Goal: Complete application form

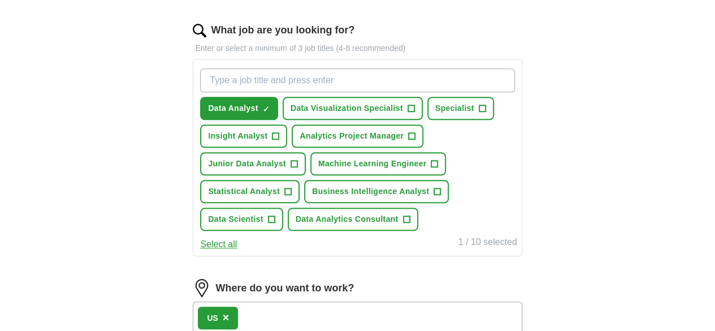
scroll to position [357, 0]
click at [293, 79] on input "What job are you looking for?" at bounding box center [357, 81] width 314 height 24
type input "business analyst"
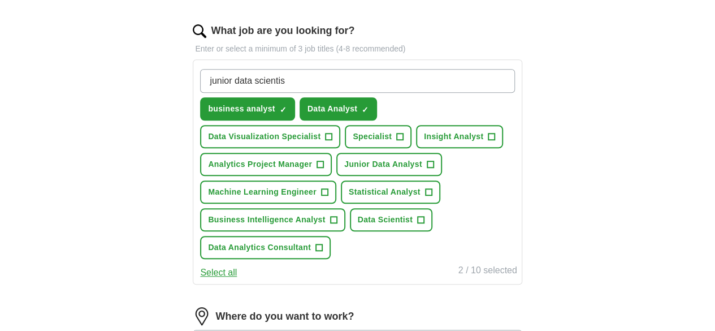
type input "junior data scientist"
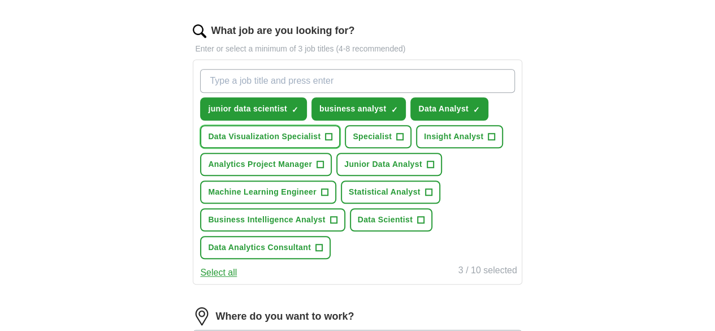
click at [321, 136] on span "Data Visualization Specialist" at bounding box center [264, 137] width 113 height 12
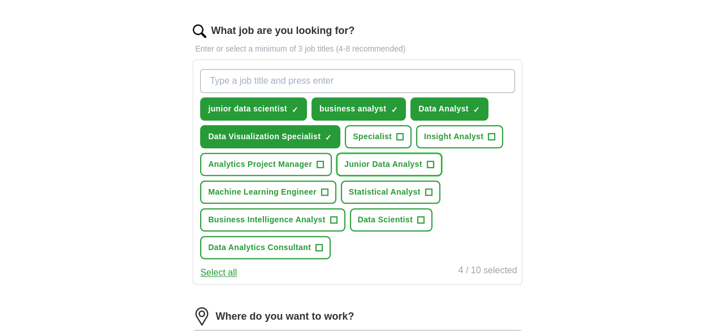
click at [422, 170] on span "Junior Data Analyst" at bounding box center [383, 164] width 78 height 12
click at [325, 226] on span "Business Intelligence Analyst" at bounding box center [266, 220] width 117 height 12
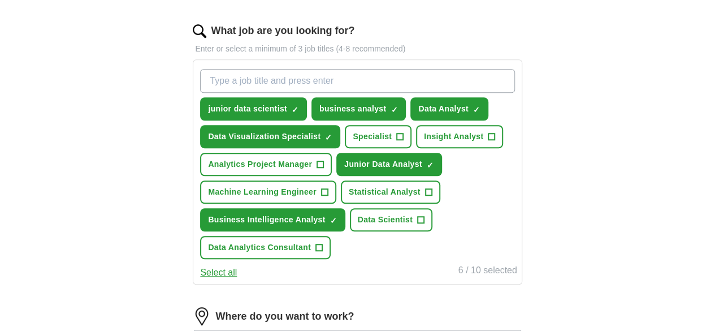
click at [337, 83] on input "What job are you looking for?" at bounding box center [357, 81] width 314 height 24
type input "junior machine learning engineer"
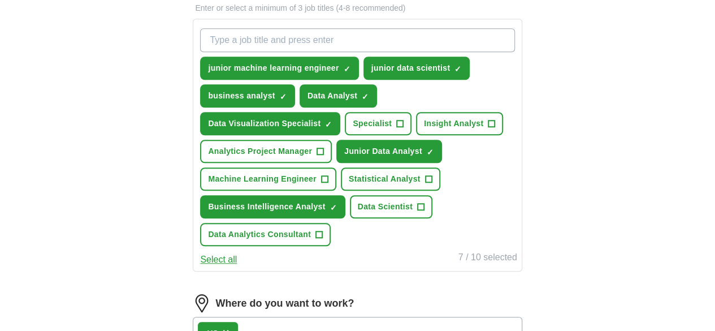
scroll to position [398, 0]
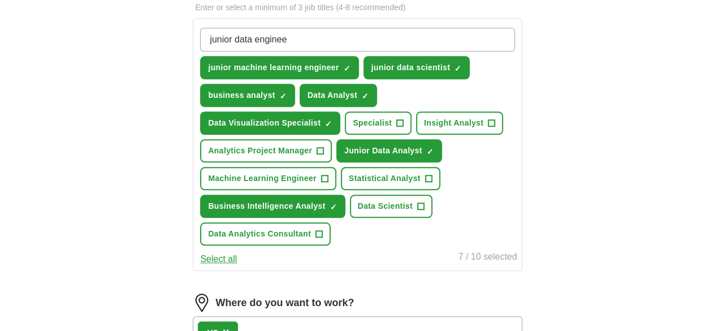
type input "junior data engineer"
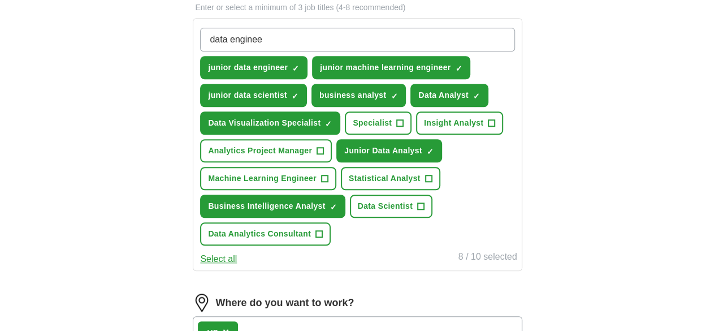
type input "data engineer"
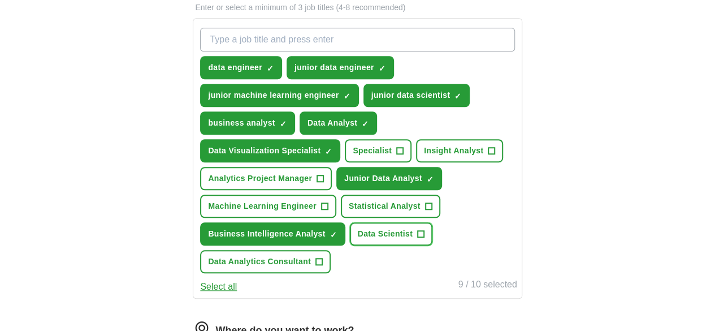
click at [412, 240] on span "Data Scientist" at bounding box center [385, 234] width 55 height 12
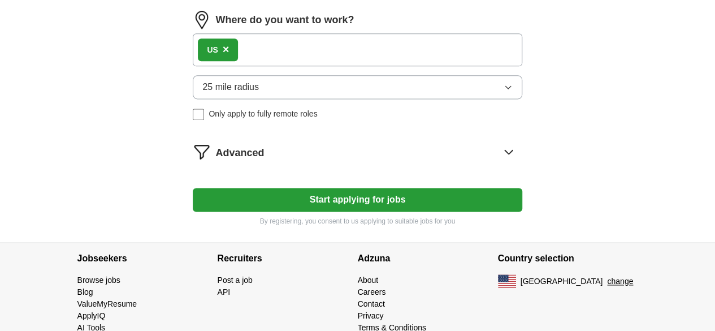
scroll to position [711, 0]
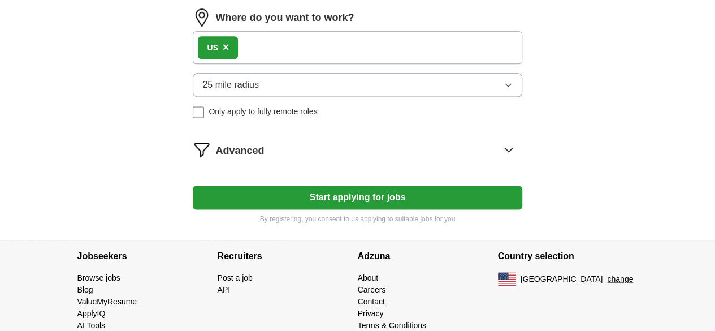
click at [309, 97] on button "25 mile radius" at bounding box center [357, 85] width 329 height 24
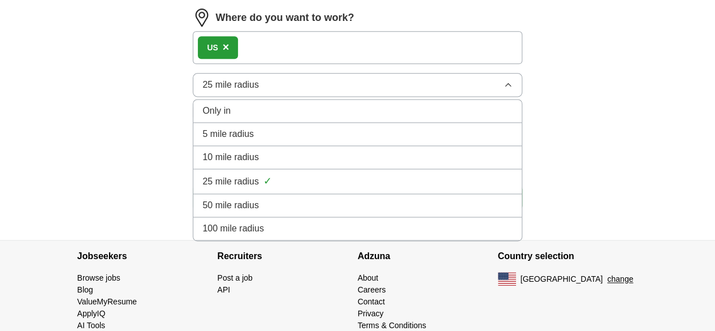
click at [299, 235] on div "100 mile radius" at bounding box center [357, 229] width 310 height 14
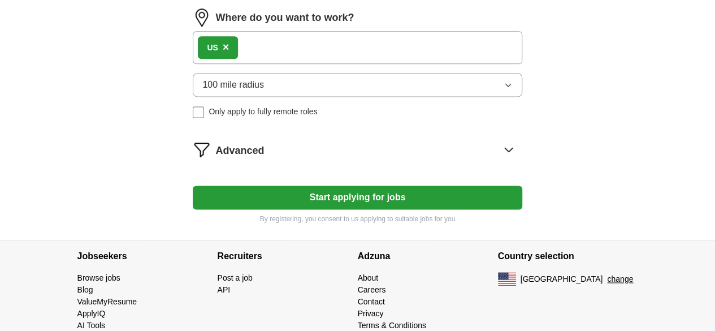
scroll to position [758, 0]
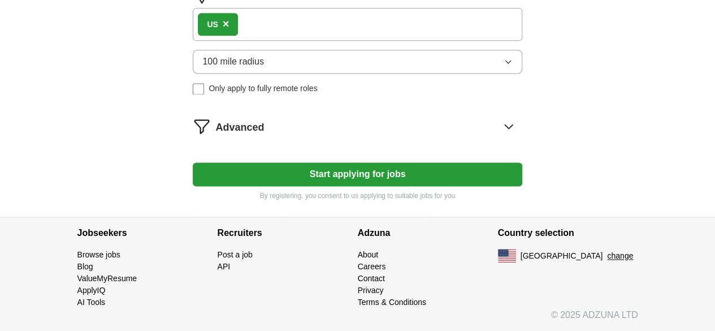
click at [364, 171] on button "Start applying for jobs" at bounding box center [357, 174] width 329 height 24
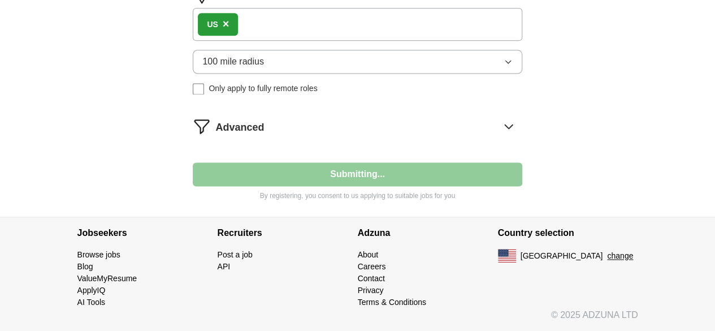
select select "**"
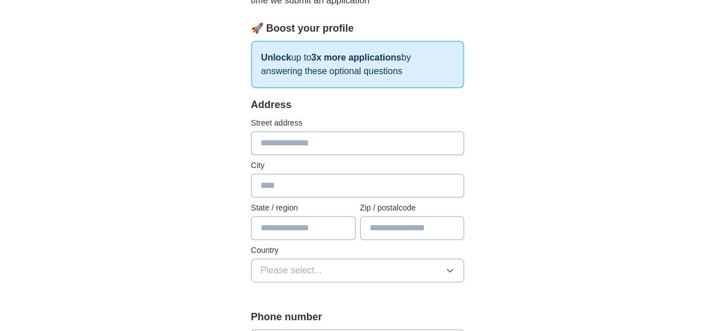
scroll to position [165, 0]
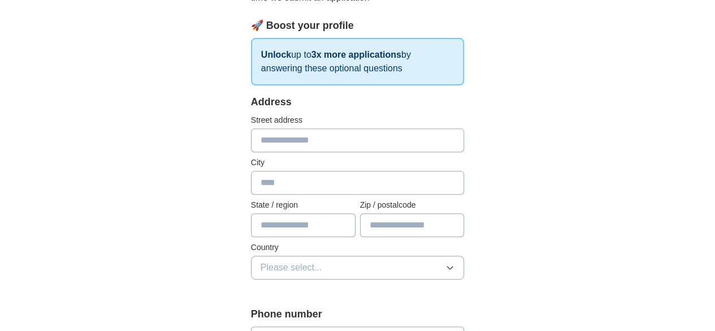
click at [275, 139] on input "text" at bounding box center [358, 140] width 214 height 24
type input "**********"
type input "********"
type input "*****"
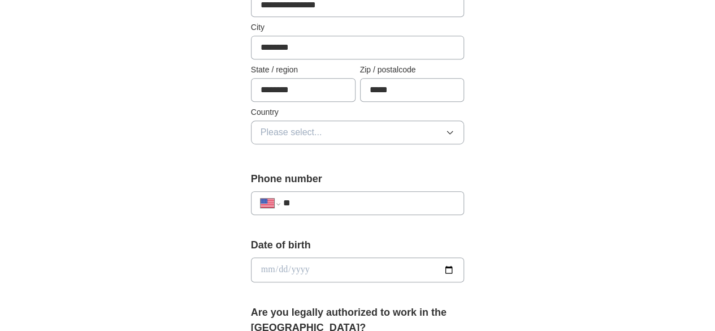
scroll to position [307, 0]
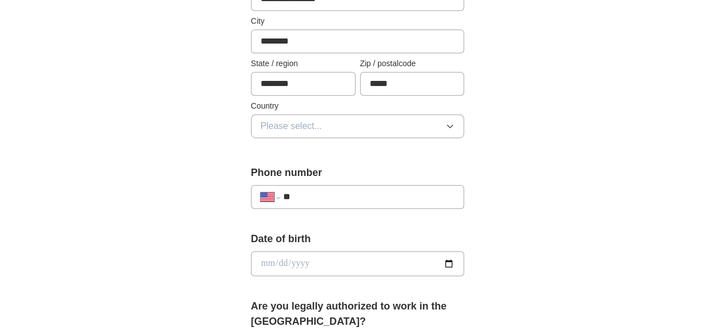
click at [292, 130] on span "Please select..." at bounding box center [292, 126] width 62 height 14
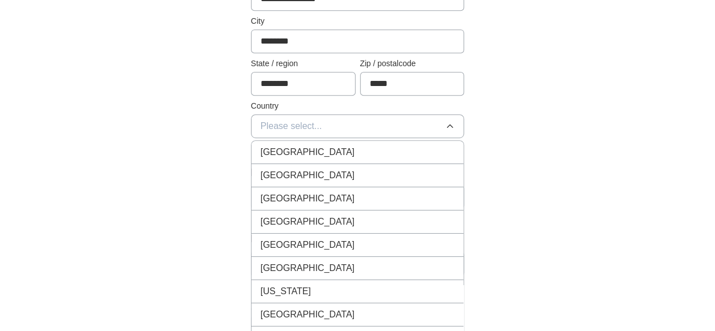
click at [274, 170] on span "[GEOGRAPHIC_DATA]" at bounding box center [308, 176] width 94 height 14
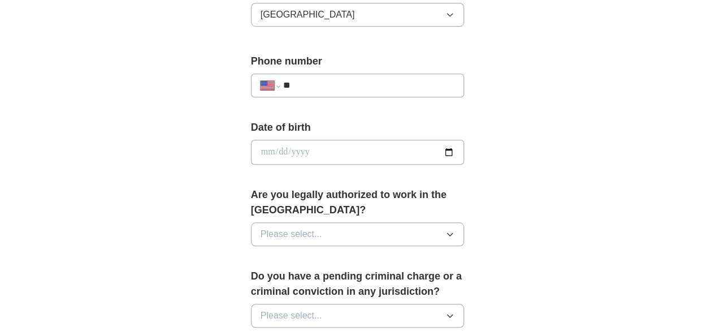
scroll to position [419, 0]
click at [283, 83] on input "**" at bounding box center [369, 85] width 172 height 14
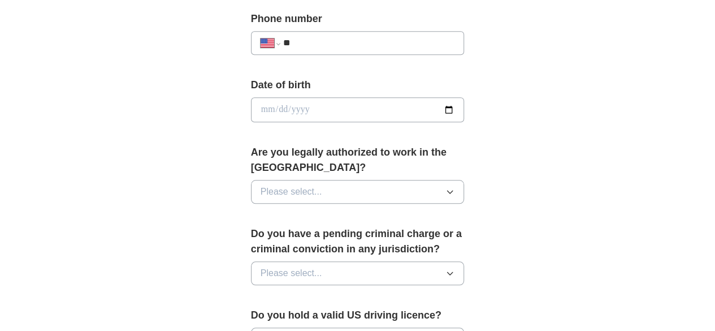
scroll to position [463, 0]
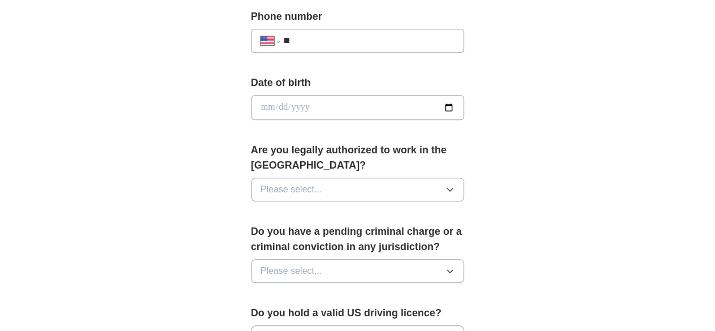
click at [465, 105] on input "date" at bounding box center [358, 107] width 214 height 25
type input "**********"
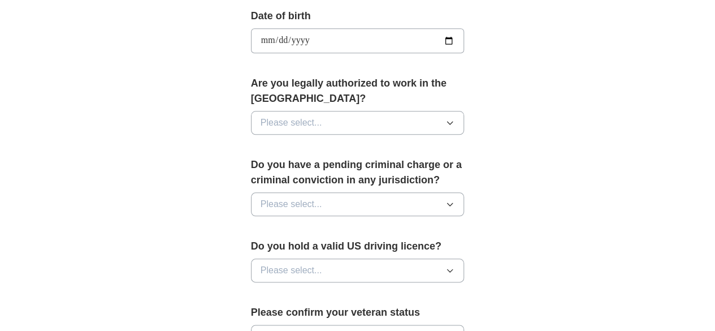
scroll to position [531, 0]
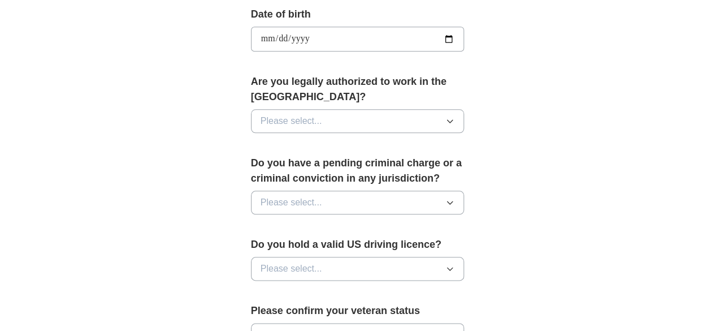
click at [352, 109] on button "Please select..." at bounding box center [358, 121] width 214 height 24
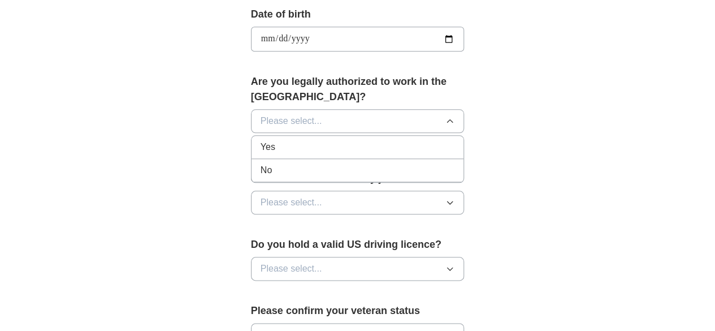
click at [277, 140] on div "Yes" at bounding box center [358, 147] width 195 height 14
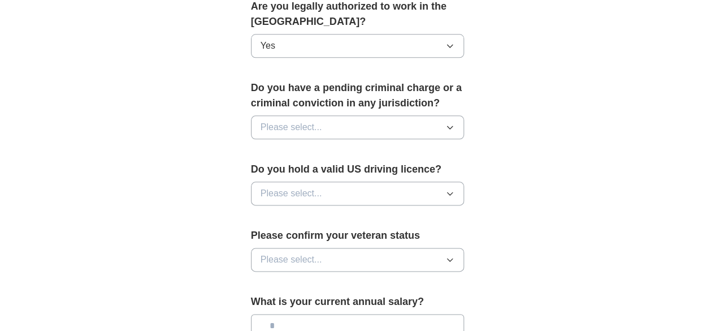
scroll to position [608, 0]
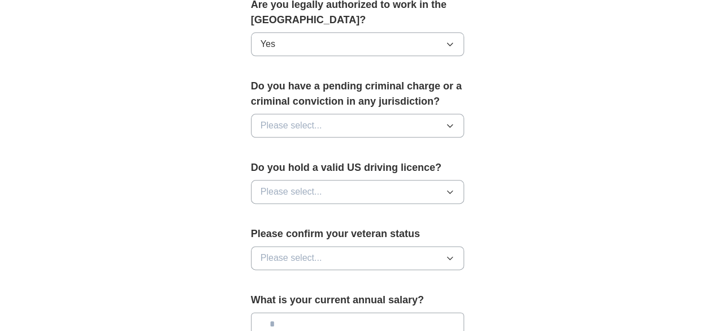
click at [328, 114] on button "Please select..." at bounding box center [358, 126] width 214 height 24
click at [270, 168] on div "No" at bounding box center [358, 175] width 195 height 14
click at [291, 185] on span "Please select..." at bounding box center [292, 192] width 62 height 14
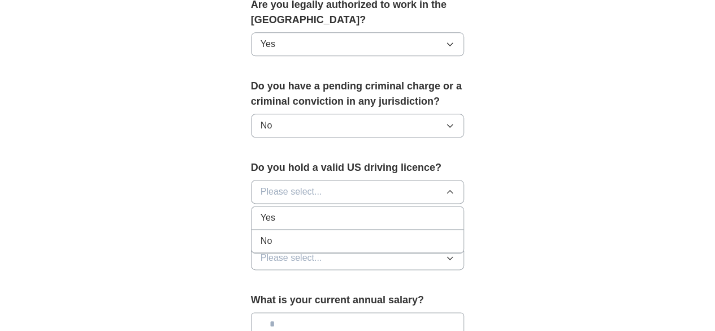
click at [261, 211] on div "Yes" at bounding box center [358, 218] width 195 height 14
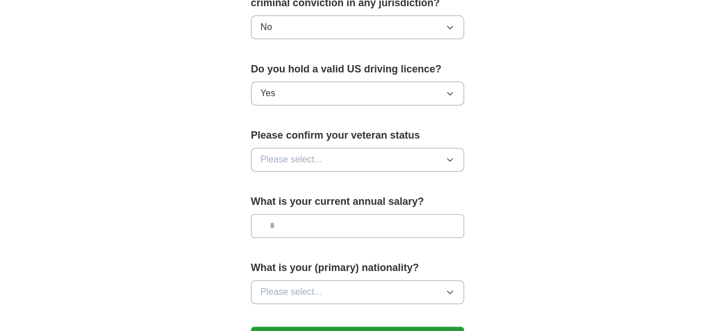
scroll to position [709, 0]
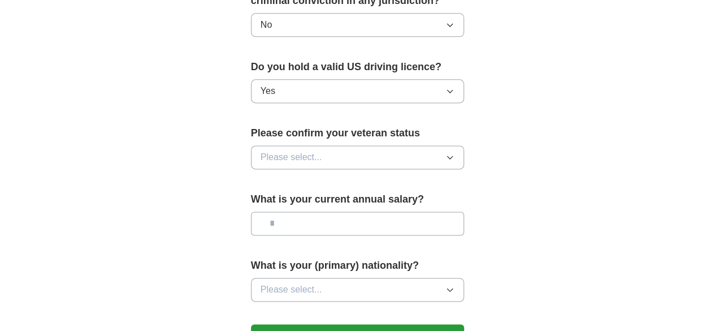
click at [303, 145] on button "Please select..." at bounding box center [358, 157] width 214 height 24
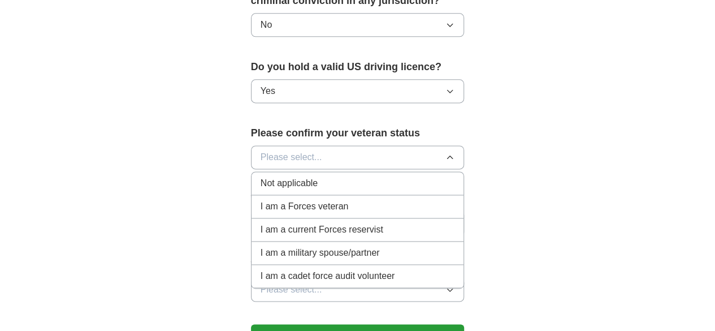
click at [273, 176] on span "Not applicable" at bounding box center [289, 183] width 57 height 14
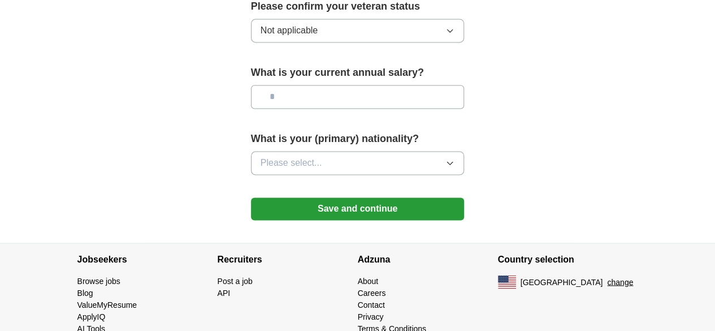
scroll to position [836, 0]
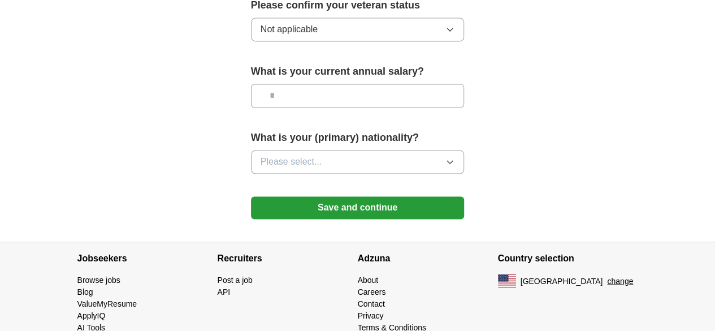
click at [343, 196] on button "Save and continue" at bounding box center [358, 207] width 214 height 23
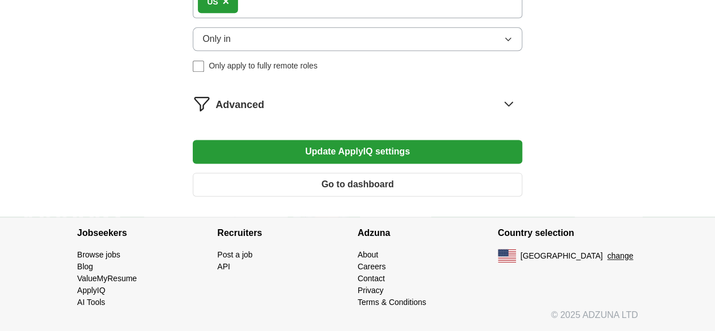
scroll to position [700, 0]
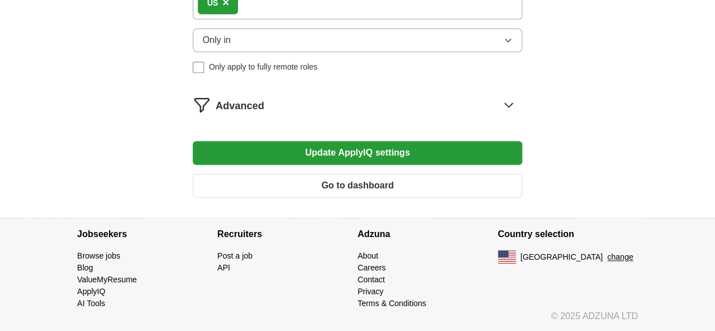
click at [377, 114] on div "Advanced" at bounding box center [368, 105] width 307 height 18
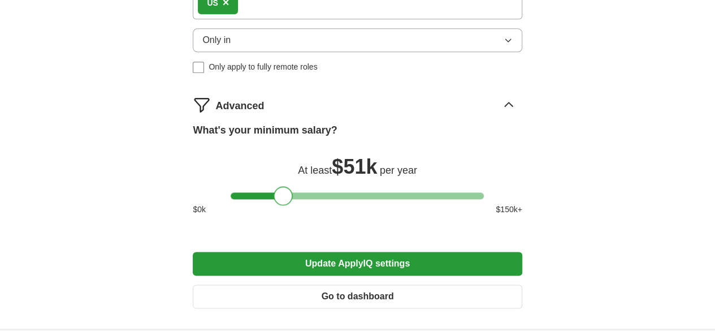
drag, startPoint x: 275, startPoint y: 226, endPoint x: 285, endPoint y: 226, distance: 10.2
click at [285, 205] on div at bounding box center [283, 195] width 19 height 19
click at [387, 275] on button "Update ApplyIQ settings" at bounding box center [357, 264] width 329 height 24
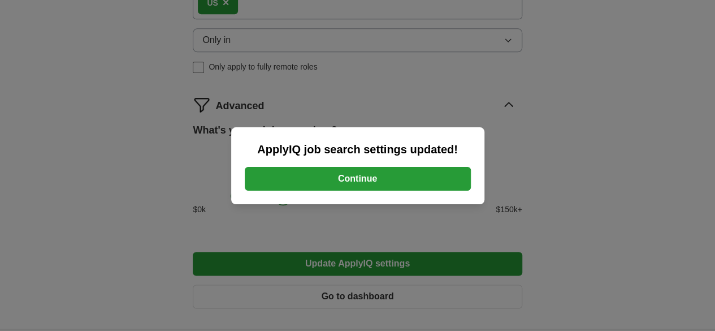
click at [392, 180] on button "Continue" at bounding box center [358, 179] width 226 height 24
